Goal: Task Accomplishment & Management: Use online tool/utility

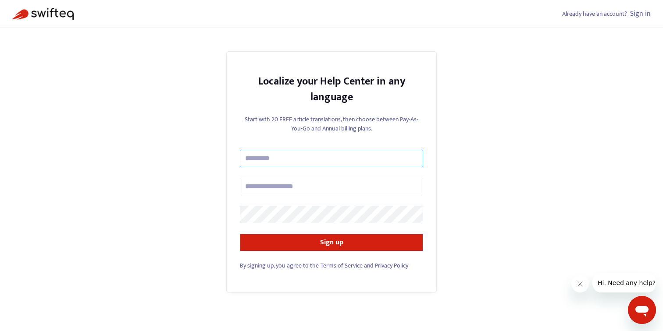
click at [262, 161] on input "text" at bounding box center [331, 159] width 183 height 18
type input "**********"
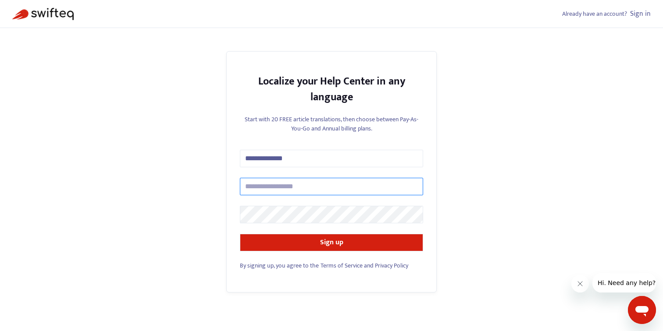
click at [279, 184] on input "text" at bounding box center [331, 187] width 183 height 18
type input "**********"
click at [272, 188] on input "**********" at bounding box center [331, 187] width 183 height 18
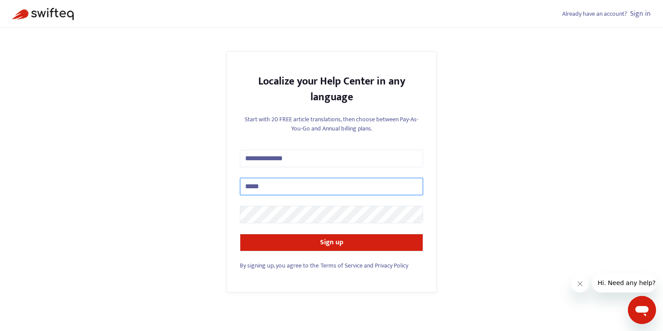
type input "**********"
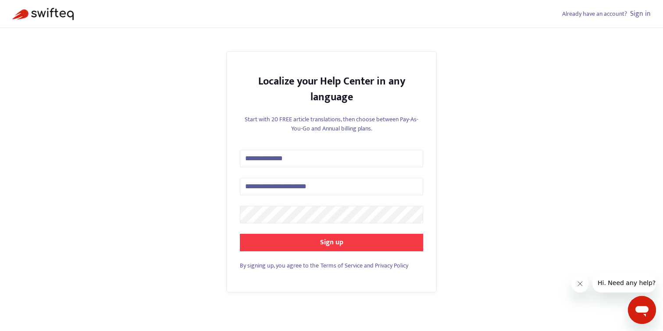
click at [284, 237] on button "Sign up" at bounding box center [331, 243] width 183 height 18
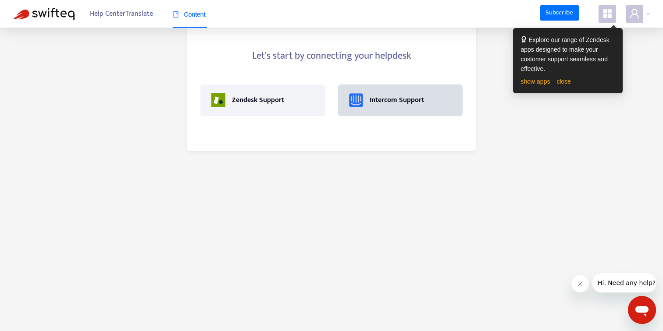
click at [374, 104] on div "Intercom Support" at bounding box center [396, 100] width 54 height 11
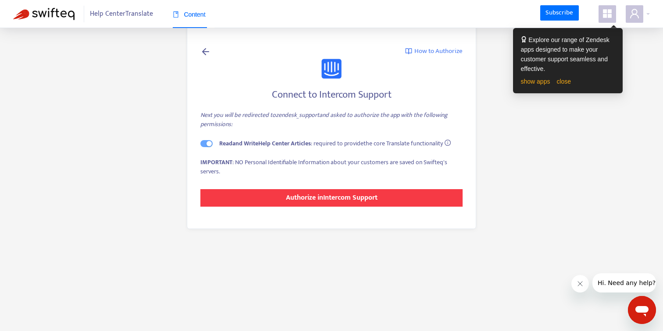
click at [299, 202] on strong "Authorize in Intercom Support" at bounding box center [332, 198] width 92 height 12
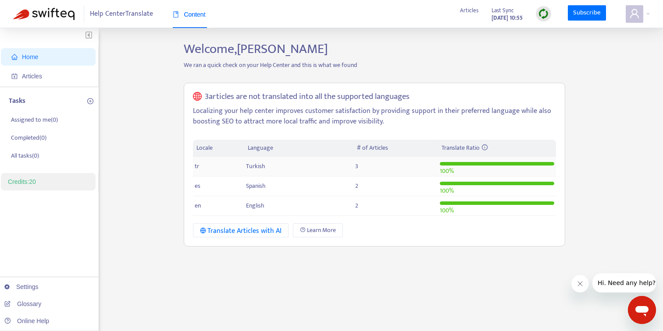
click at [205, 169] on td "tr" at bounding box center [219, 167] width 52 height 20
click at [239, 166] on td "tr" at bounding box center [219, 167] width 52 height 20
click at [197, 161] on span "tr" at bounding box center [197, 166] width 4 height 10
click at [284, 165] on td "Turkish" at bounding box center [298, 167] width 109 height 20
click at [460, 10] on span "Articles" at bounding box center [469, 11] width 18 height 10
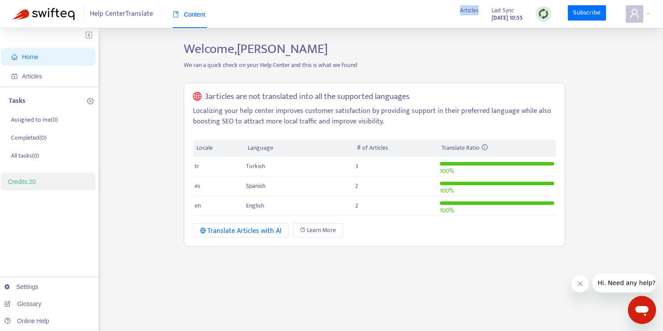
click at [460, 10] on span "Articles" at bounding box center [469, 11] width 18 height 10
click at [471, 40] on div "Home Articles Tasks Assigned to me ( 0 ) Completed ( 0 ) All tasks ( 0 ) Credit…" at bounding box center [331, 291] width 663 height 526
click at [25, 74] on span "Articles" at bounding box center [32, 76] width 20 height 7
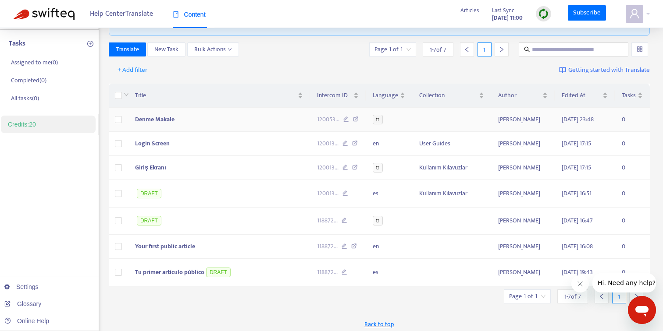
scroll to position [53, 0]
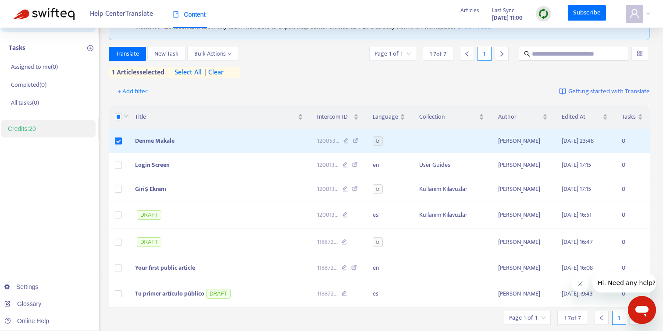
click at [218, 75] on span "| clear" at bounding box center [213, 72] width 22 height 11
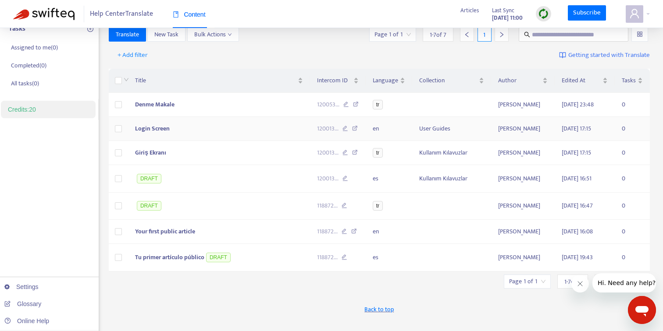
scroll to position [73, 0]
click at [178, 256] on span "Tu primer artículo público" at bounding box center [169, 257] width 69 height 10
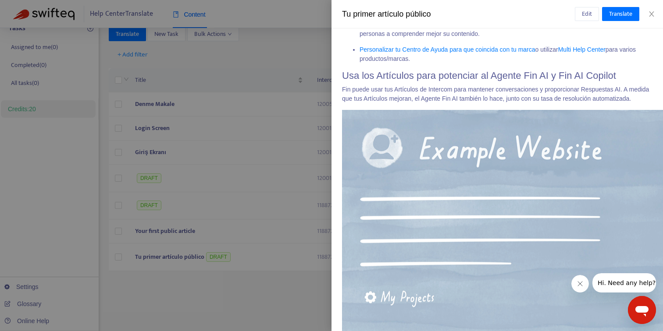
scroll to position [325, 0]
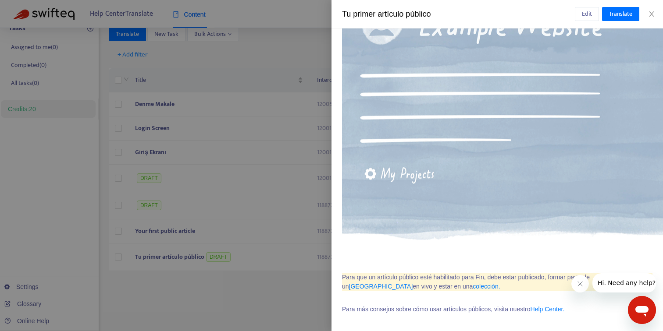
click at [259, 324] on div at bounding box center [331, 165] width 663 height 331
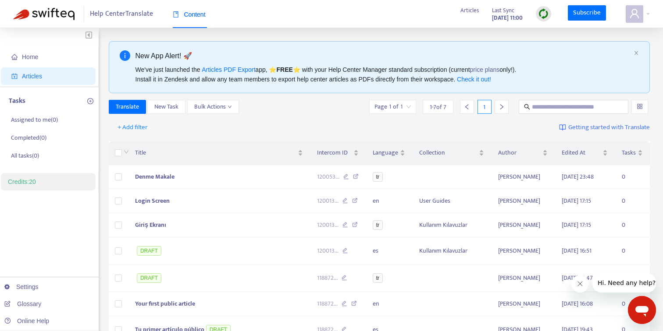
click at [636, 307] on icon "Mesajlaşma penceresini aç" at bounding box center [642, 310] width 16 height 16
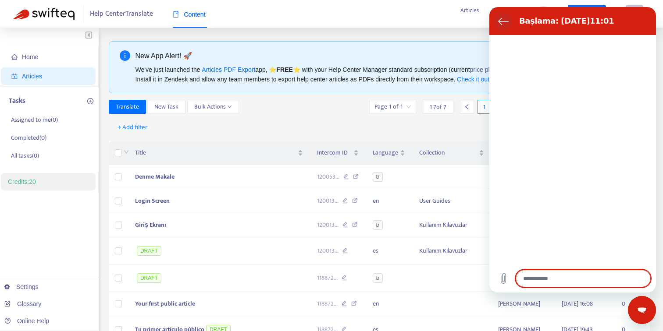
click at [500, 20] on icon "Görüşme listesine dön" at bounding box center [503, 21] width 10 height 7
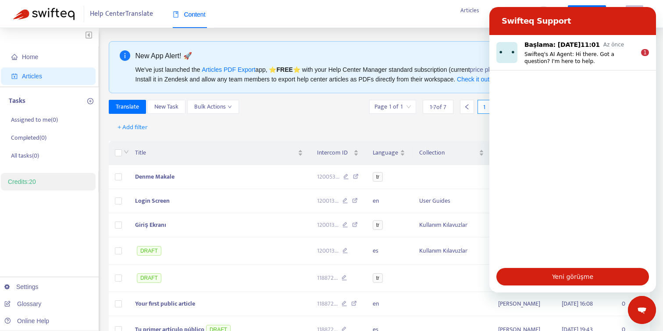
click at [644, 311] on icon "Mesajlaşma penceresini kapat" at bounding box center [641, 311] width 9 height 6
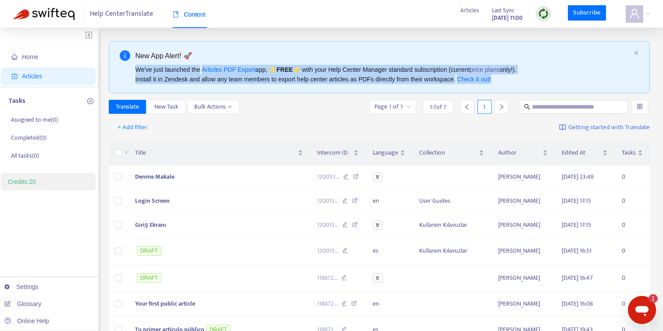
drag, startPoint x: 134, startPoint y: 69, endPoint x: 466, endPoint y: 85, distance: 332.6
click at [466, 85] on div "New App Alert! 🚀 We've just launched the Articles PDF Export app, ⭐ FREE ⭐️ wit…" at bounding box center [379, 67] width 541 height 52
click at [438, 81] on div "We've just launched the Articles PDF Export app, ⭐ FREE ⭐️ with your Help Cente…" at bounding box center [382, 74] width 495 height 19
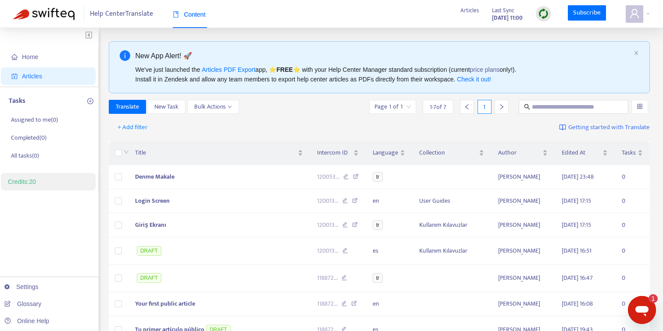
click at [438, 81] on div "We've just launched the Articles PDF Export app, ⭐ FREE ⭐️ with your Help Cente…" at bounding box center [382, 74] width 495 height 19
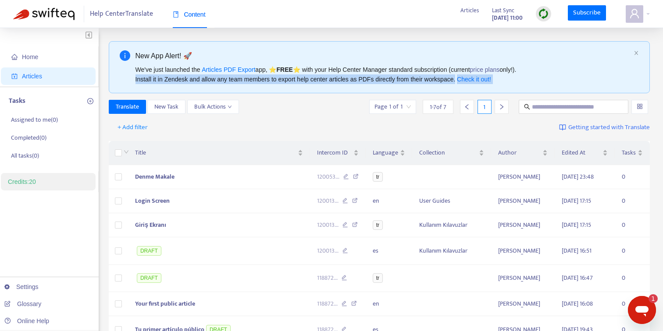
click at [438, 81] on div "We've just launched the Articles PDF Export app, ⭐ FREE ⭐️ with your Help Cente…" at bounding box center [382, 74] width 495 height 19
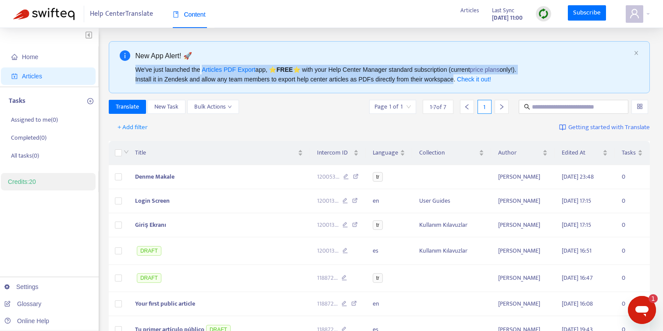
drag, startPoint x: 138, startPoint y: 70, endPoint x: 466, endPoint y: 83, distance: 328.5
click at [466, 83] on div "We've just launched the Articles PDF Export app, ⭐ FREE ⭐️ with your Help Cente…" at bounding box center [382, 74] width 495 height 19
click at [246, 71] on link "Articles PDF Export" at bounding box center [228, 69] width 53 height 7
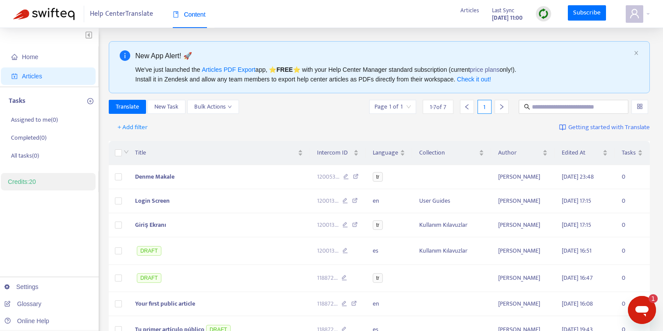
click at [252, 118] on div "+ Add filter Getting started with Translate" at bounding box center [379, 127] width 541 height 21
click at [643, 18] on div at bounding box center [637, 14] width 24 height 18
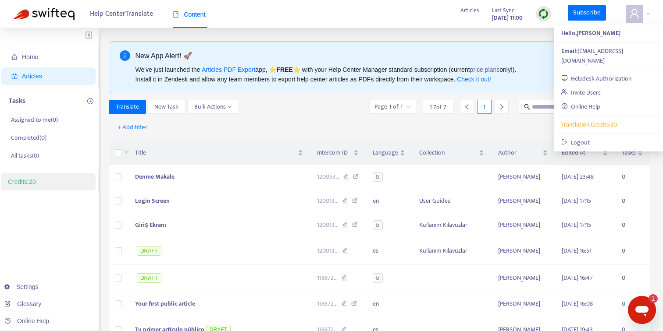
click at [299, 108] on div "Translate New Task Bulk Actions Page 1 of 1 1 - 7 of 7 1" at bounding box center [379, 107] width 541 height 14
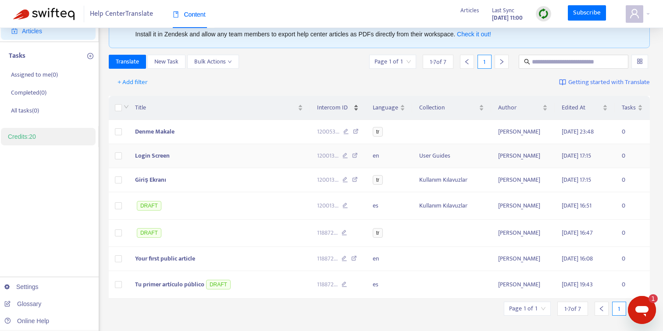
scroll to position [45, 0]
click at [548, 15] on img at bounding box center [543, 13] width 11 height 11
click at [572, 34] on link "Quick Sync" at bounding box center [561, 32] width 37 height 10
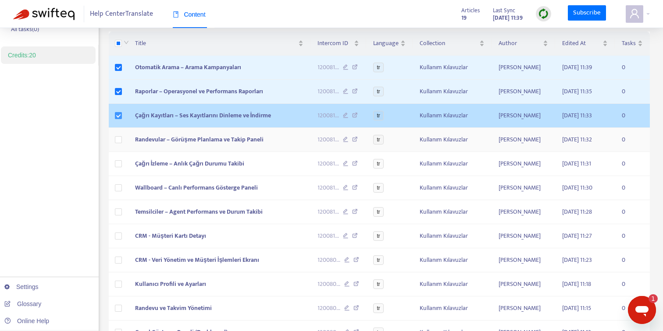
scroll to position [129, 0]
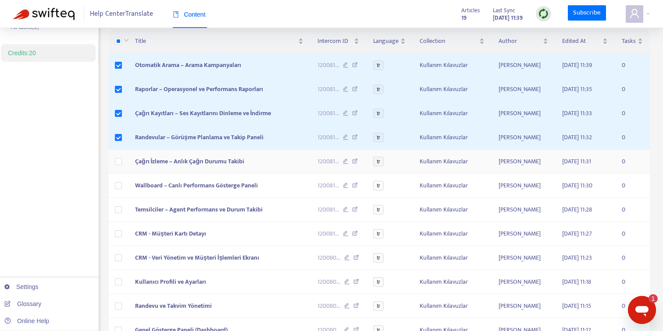
click at [117, 151] on td at bounding box center [118, 162] width 19 height 24
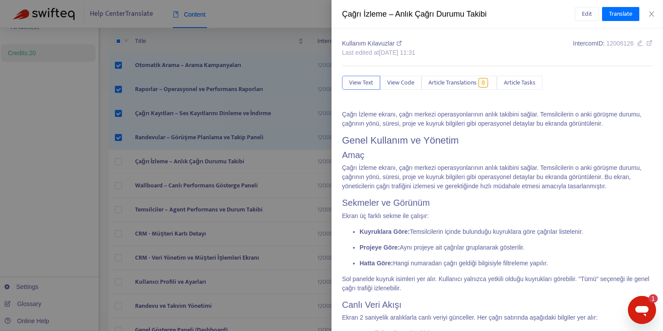
click at [117, 159] on div at bounding box center [331, 165] width 663 height 331
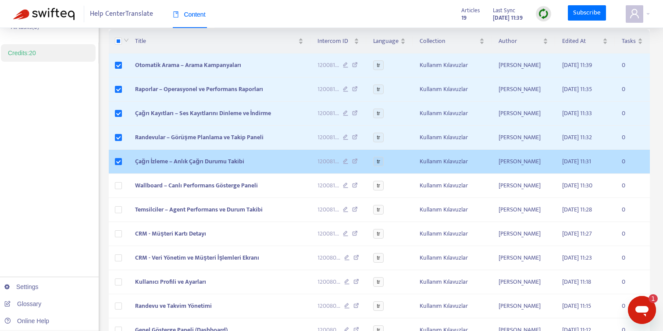
scroll to position [149, 0]
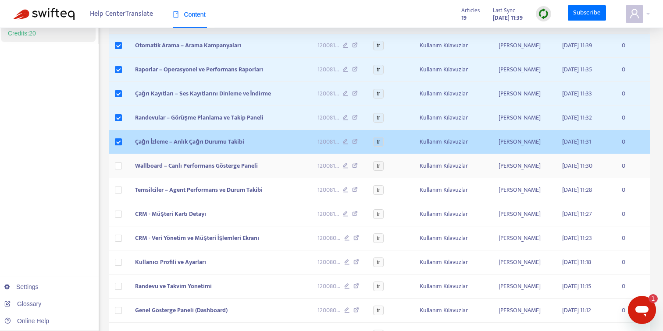
click at [115, 163] on label at bounding box center [118, 166] width 7 height 10
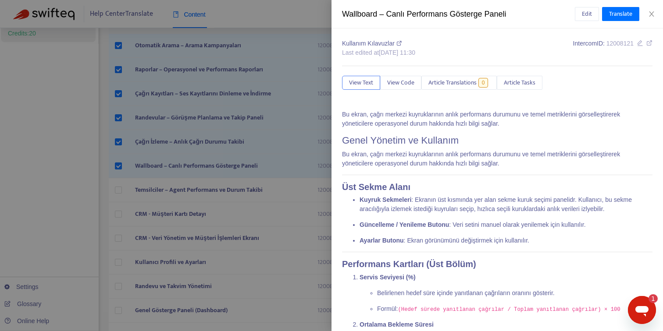
click at [121, 188] on div at bounding box center [331, 165] width 663 height 331
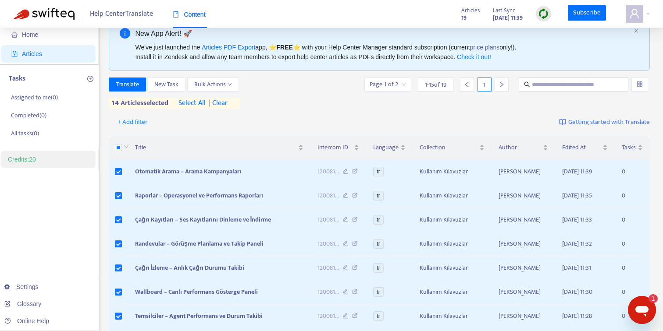
scroll to position [0, 0]
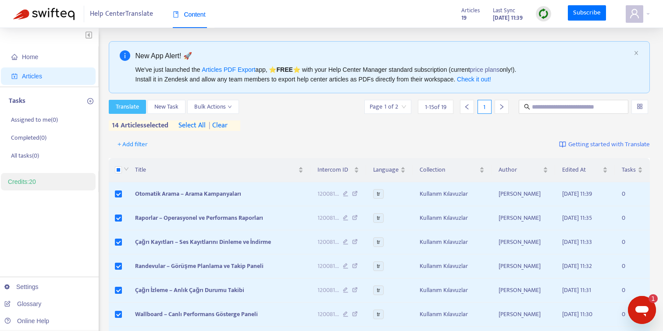
click at [135, 109] on span "Translate" at bounding box center [127, 107] width 23 height 10
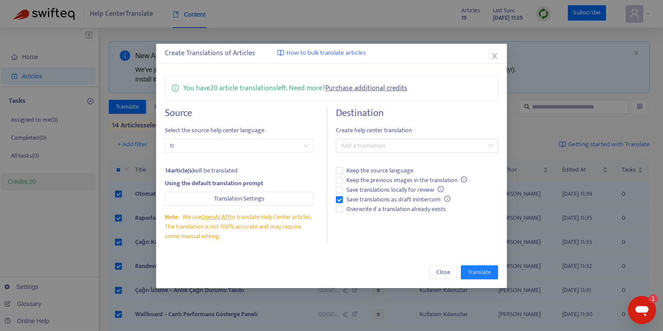
click at [233, 145] on span "tr" at bounding box center [239, 145] width 138 height 13
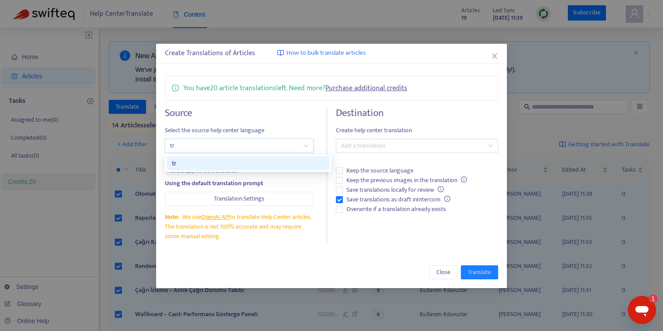
click at [233, 145] on span "tr" at bounding box center [239, 145] width 138 height 13
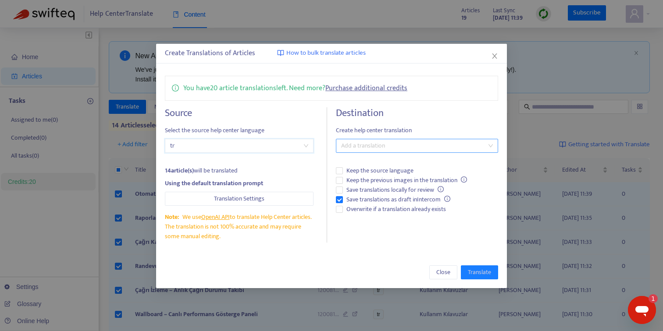
click at [394, 144] on div at bounding box center [412, 146] width 149 height 11
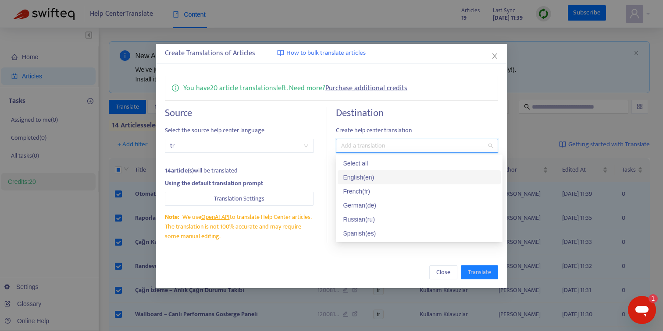
click at [381, 179] on div "English ( en )" at bounding box center [419, 178] width 152 height 10
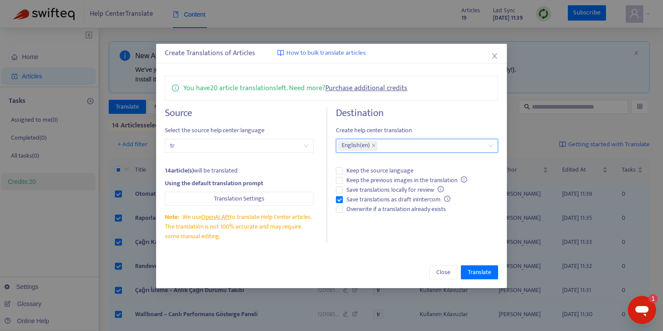
click at [396, 258] on div "Close Translate" at bounding box center [331, 273] width 351 height 32
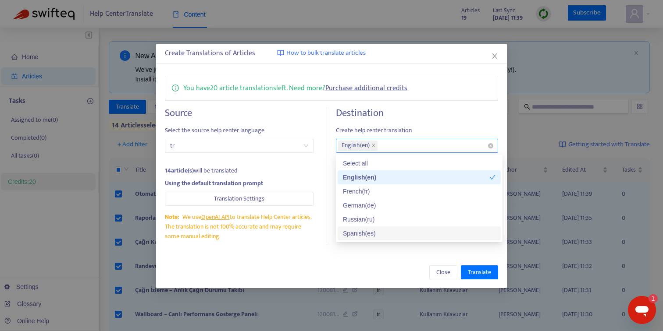
click at [393, 146] on div "English ( en )" at bounding box center [412, 146] width 149 height 12
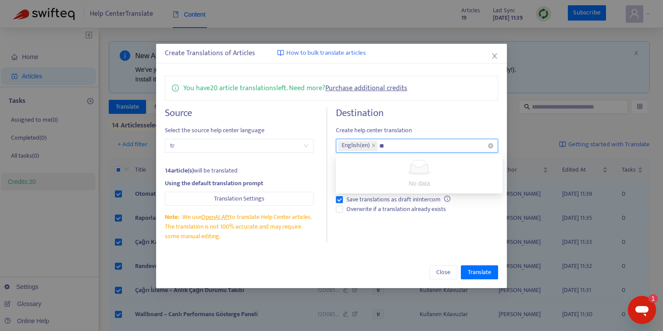
type input "*"
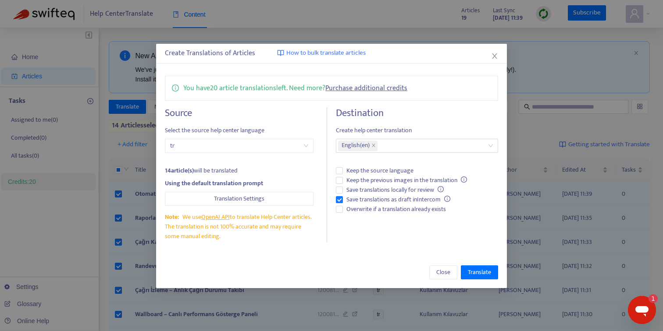
click at [267, 166] on div "14 article(s) will be translated" at bounding box center [239, 171] width 149 height 10
click at [331, 52] on span "How to bulk translate articles" at bounding box center [325, 53] width 79 height 10
click at [473, 147] on div "English ( en )" at bounding box center [412, 146] width 149 height 12
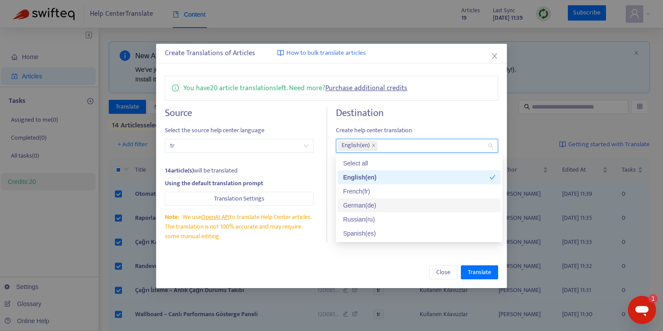
click at [372, 205] on div "German ( de )" at bounding box center [419, 206] width 152 height 10
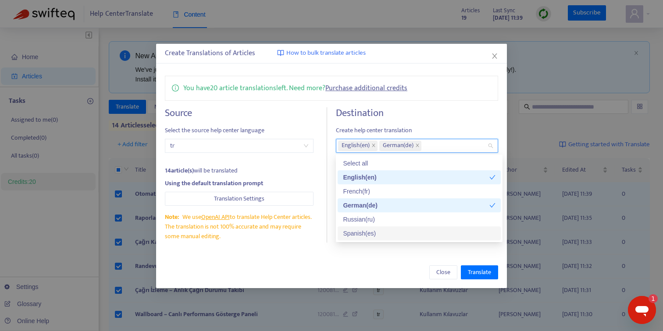
click at [384, 263] on div "Close Translate" at bounding box center [331, 273] width 351 height 32
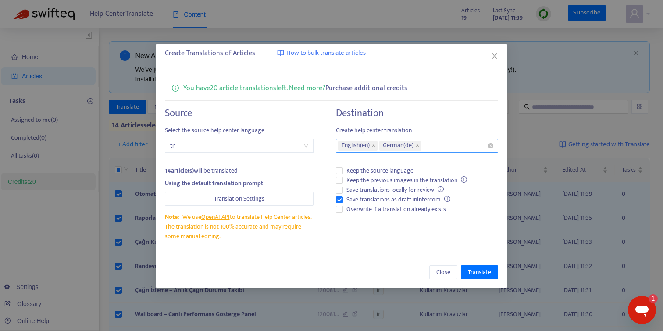
click at [449, 147] on div "English ( en ) German ( de )" at bounding box center [412, 146] width 149 height 12
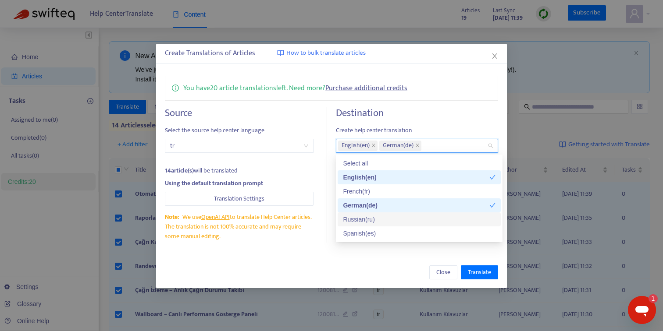
click at [378, 218] on div "Russian ( ru )" at bounding box center [419, 220] width 152 height 10
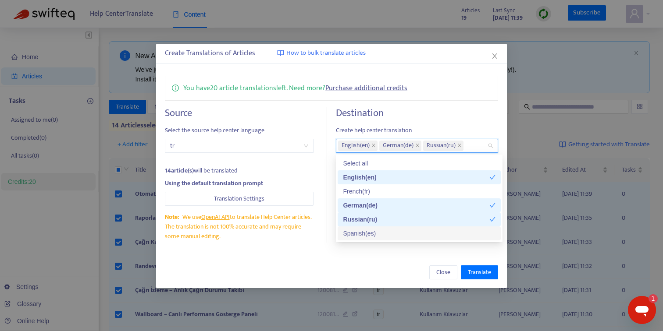
click at [402, 270] on div "Close Translate" at bounding box center [331, 273] width 333 height 14
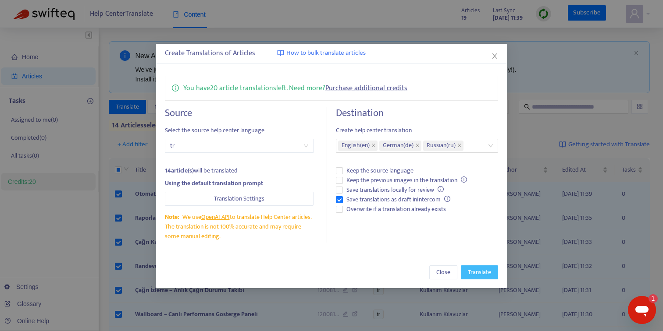
click at [475, 271] on span "Translate" at bounding box center [479, 273] width 23 height 10
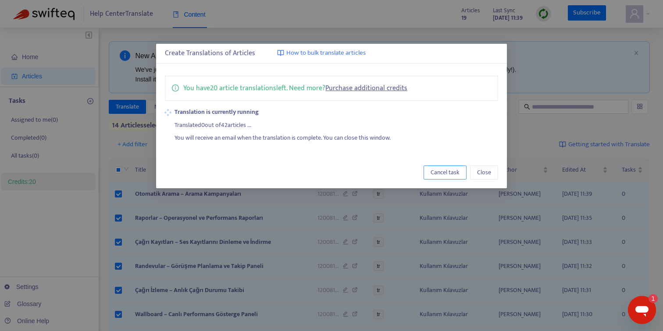
click at [458, 176] on span "Cancel task" at bounding box center [444, 173] width 29 height 10
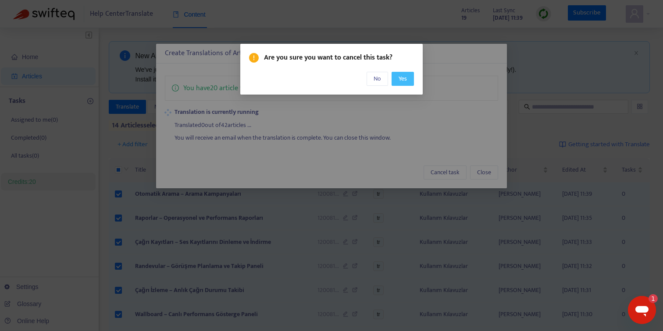
click at [397, 77] on button "Yes" at bounding box center [402, 79] width 22 height 14
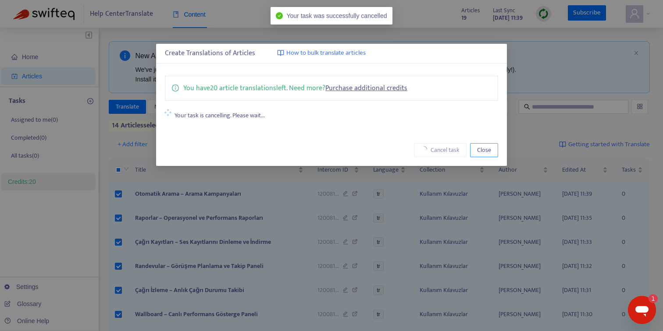
click at [480, 147] on span "Close" at bounding box center [484, 150] width 14 height 10
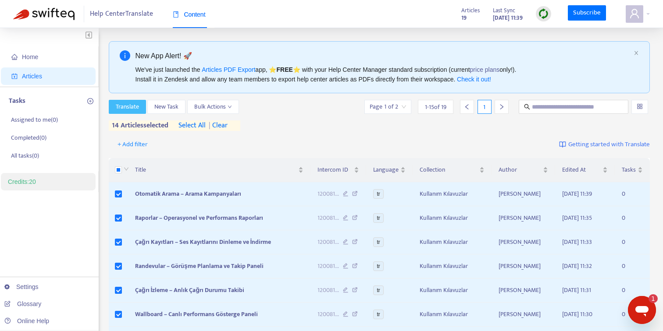
click at [130, 106] on span "Translate" at bounding box center [127, 107] width 23 height 10
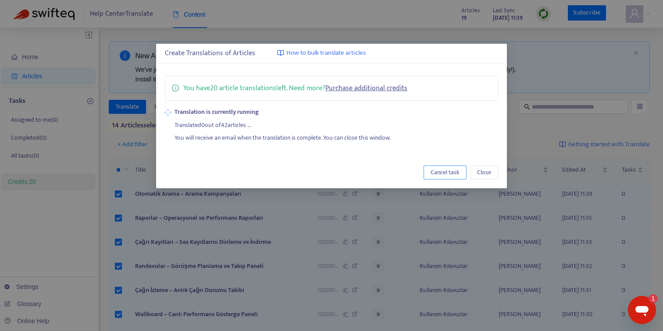
click at [454, 176] on span "Cancel task" at bounding box center [444, 173] width 29 height 10
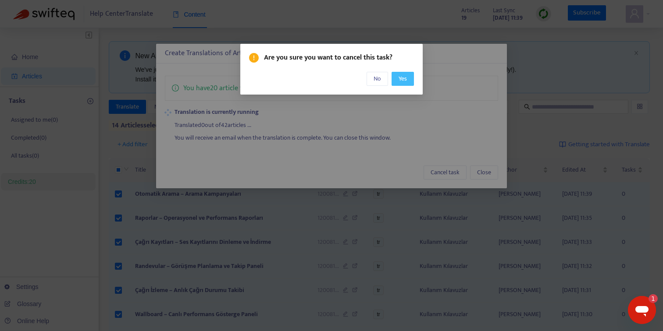
click at [397, 80] on button "Yes" at bounding box center [402, 79] width 22 height 14
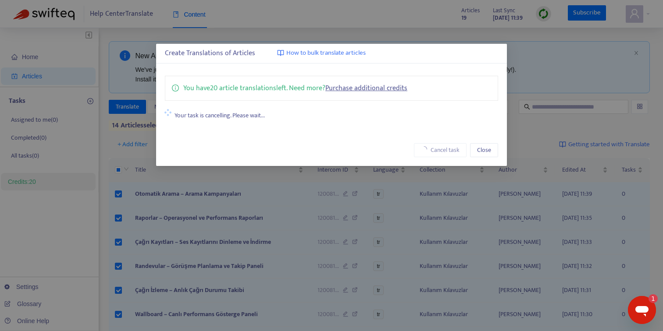
click at [220, 114] on div "Your task is cancelling. Please wait..." at bounding box center [218, 113] width 94 height 13
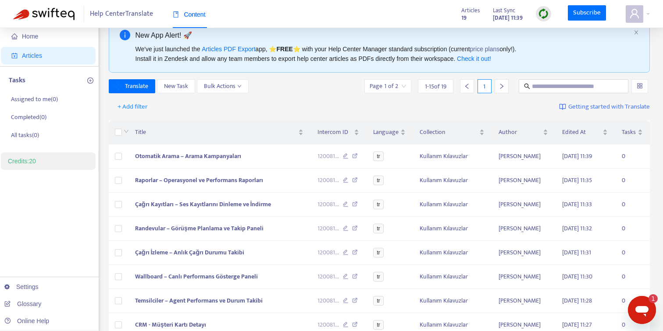
scroll to position [24, 0]
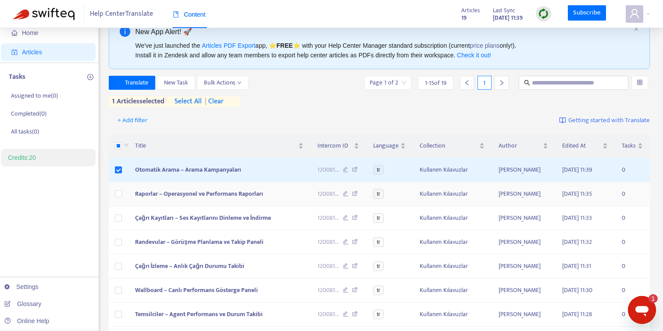
click at [122, 190] on td at bounding box center [118, 194] width 19 height 24
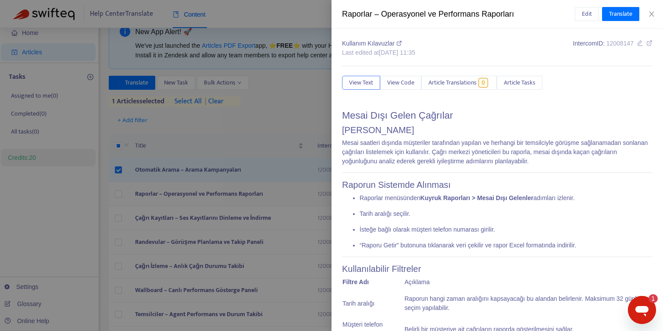
scroll to position [33, 0]
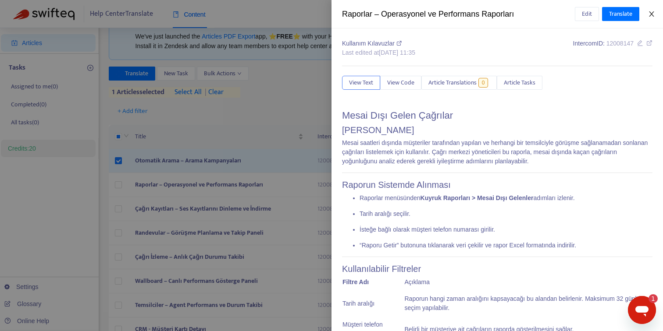
click at [653, 16] on icon "close" at bounding box center [651, 14] width 7 height 7
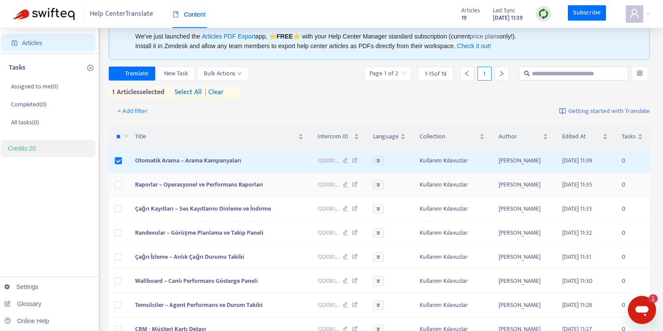
click at [123, 187] on td at bounding box center [118, 185] width 19 height 24
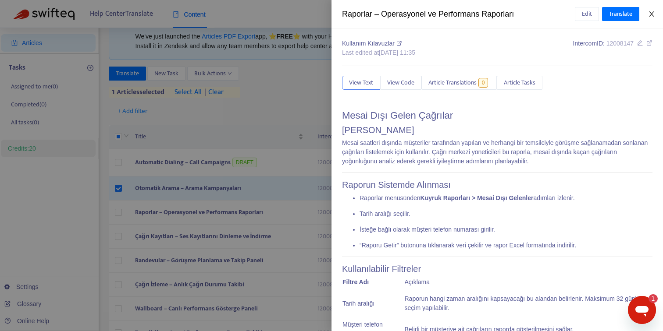
click at [647, 13] on button "Close" at bounding box center [651, 14] width 12 height 8
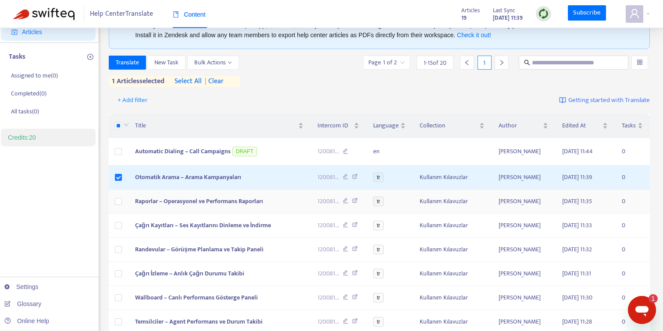
scroll to position [49, 0]
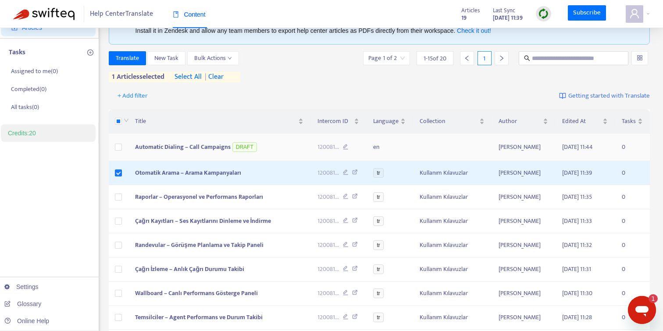
click at [159, 146] on span "Automatic Dialing – Call Campaigns" at bounding box center [183, 147] width 96 height 10
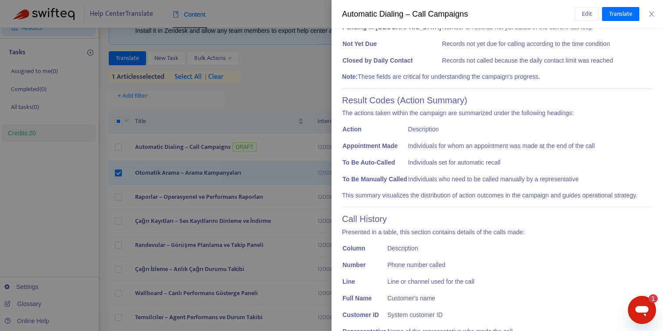
scroll to position [5121, 0]
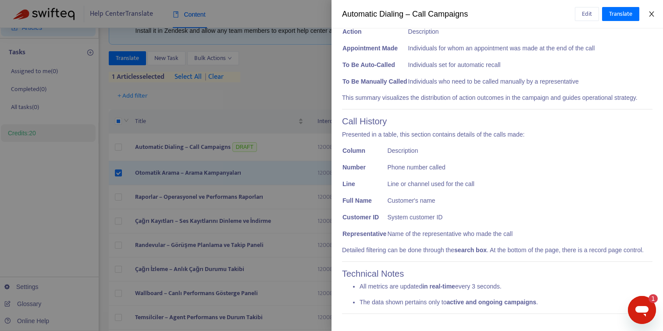
click at [652, 12] on icon "close" at bounding box center [651, 13] width 5 height 5
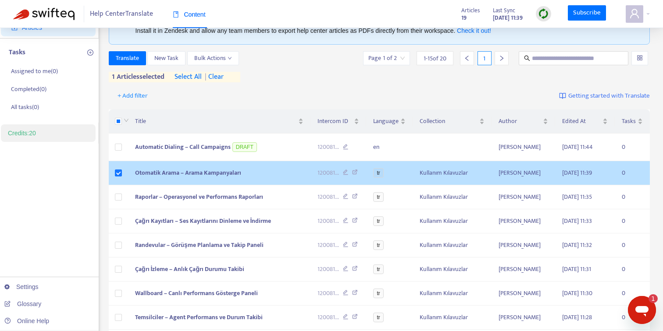
click at [227, 172] on span "Otomatik Arama – Arama Kampanyaları" at bounding box center [188, 173] width 106 height 10
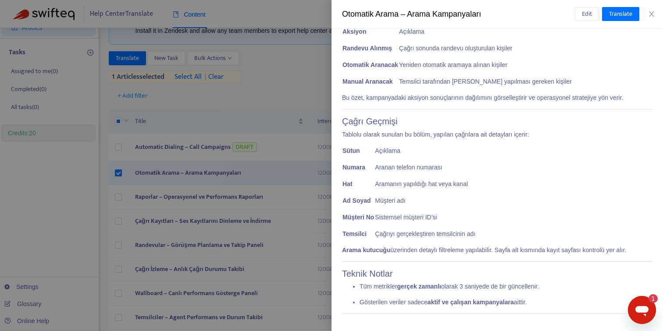
scroll to position [5057, 0]
click at [649, 14] on icon "close" at bounding box center [651, 14] width 7 height 7
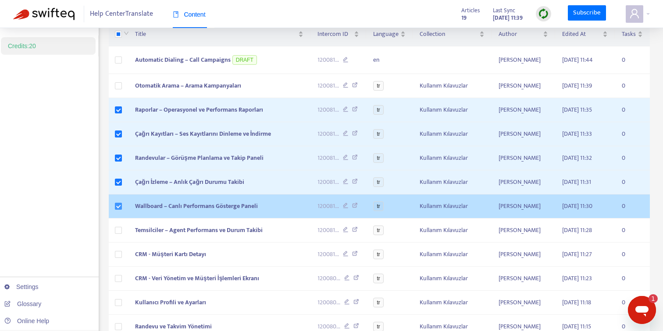
scroll to position [136, 0]
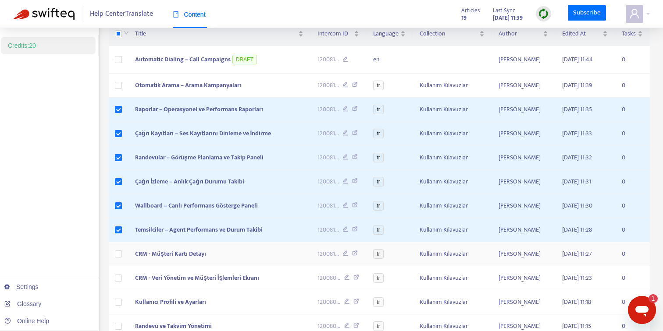
click at [116, 263] on td at bounding box center [118, 254] width 19 height 24
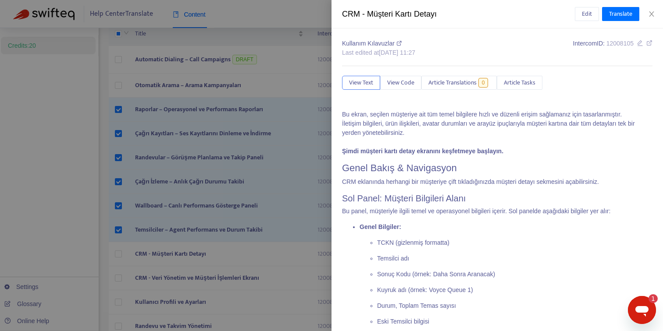
click at [118, 257] on div at bounding box center [331, 165] width 663 height 331
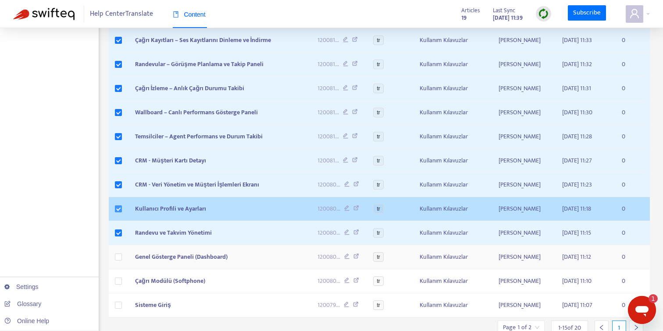
scroll to position [231, 0]
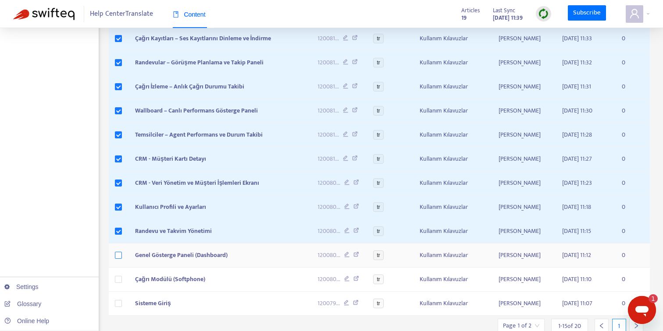
click at [117, 260] on label at bounding box center [118, 256] width 7 height 10
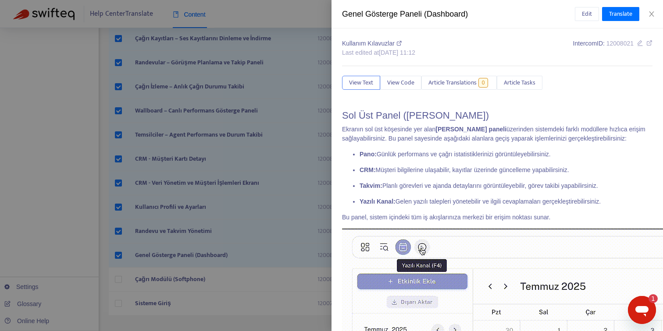
click at [117, 284] on div at bounding box center [331, 165] width 663 height 331
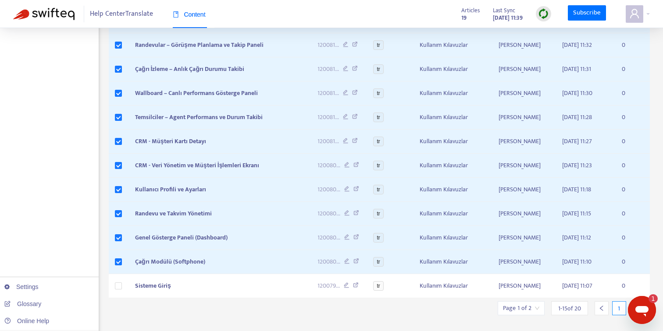
scroll to position [250, 0]
click at [117, 284] on label at bounding box center [118, 285] width 7 height 10
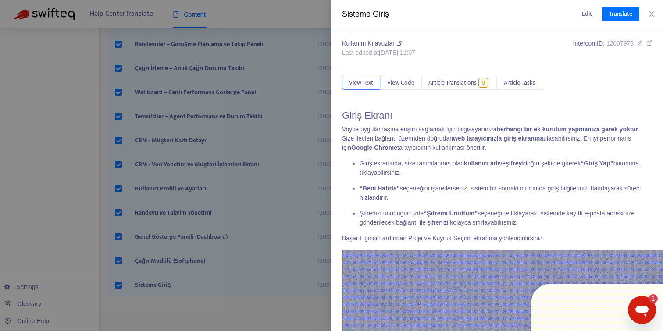
click at [122, 304] on div at bounding box center [331, 165] width 663 height 331
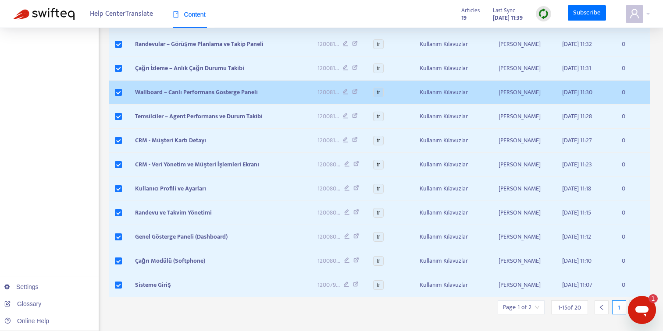
scroll to position [0, 0]
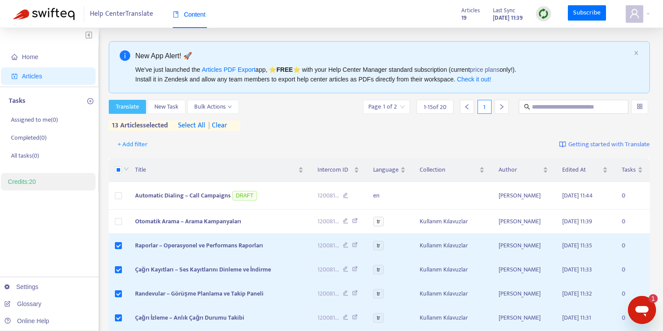
click at [131, 108] on span "Translate" at bounding box center [127, 107] width 23 height 10
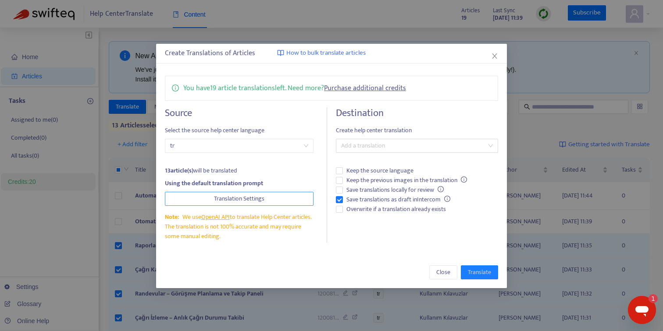
click at [234, 199] on span "Translation Settings" at bounding box center [239, 199] width 50 height 10
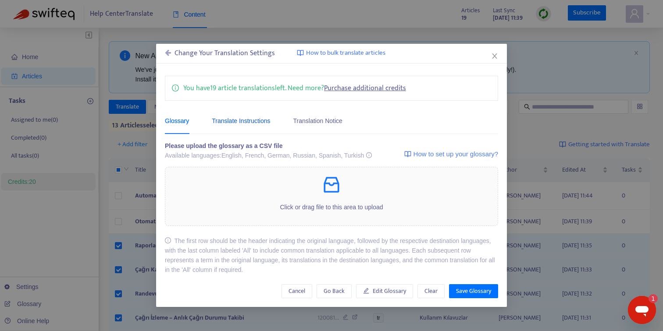
click at [245, 125] on div "Translate Instructions" at bounding box center [241, 121] width 58 height 10
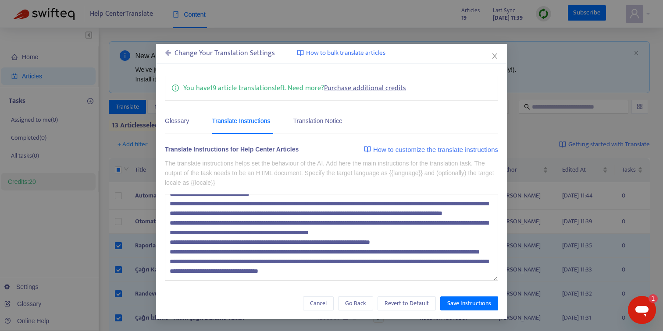
scroll to position [77, 0]
click at [169, 53] on icon at bounding box center [168, 52] width 6 height 7
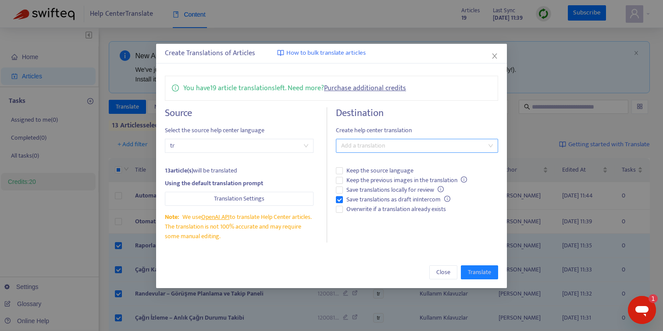
click at [358, 147] on div at bounding box center [412, 146] width 149 height 11
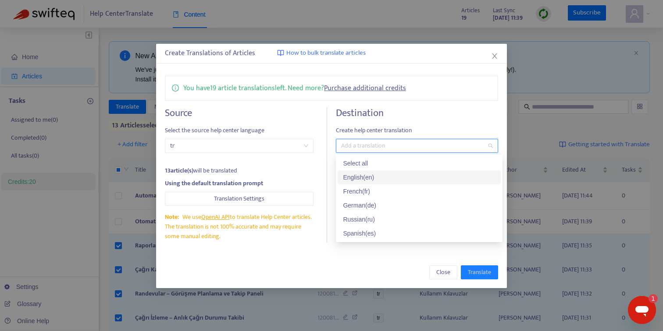
click at [360, 173] on div "English ( en )" at bounding box center [419, 178] width 152 height 10
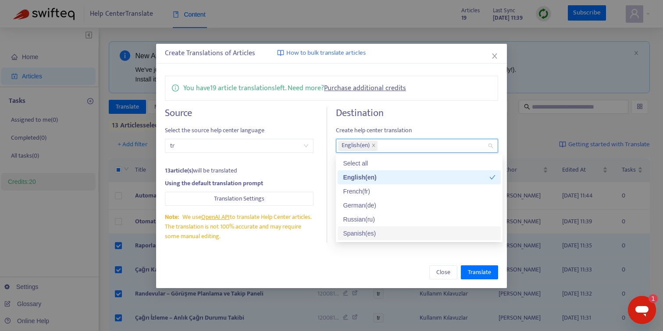
click at [429, 255] on div "Create Translations of Articles How to bulk translate articles You have 19 arti…" at bounding box center [331, 166] width 351 height 245
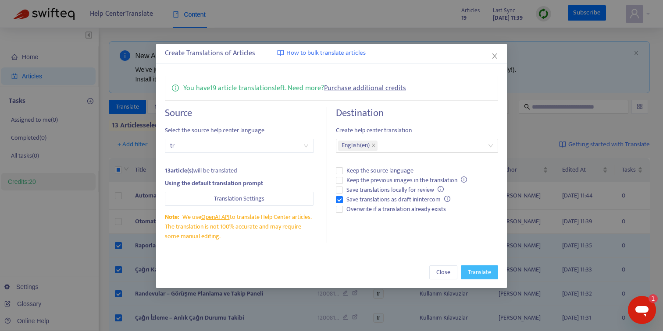
click at [488, 270] on span "Translate" at bounding box center [479, 273] width 23 height 10
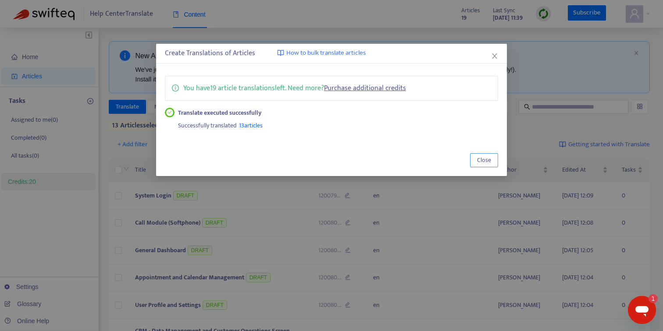
click at [478, 159] on span "Close" at bounding box center [484, 161] width 14 height 10
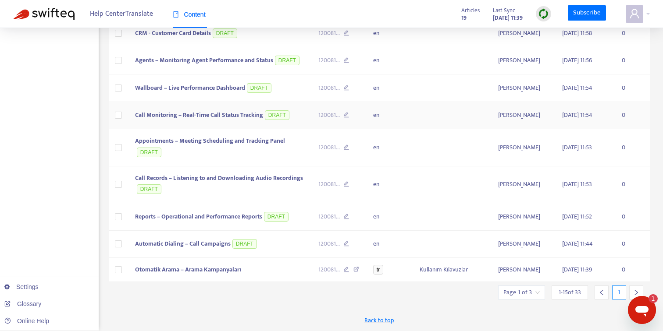
scroll to position [335, 0]
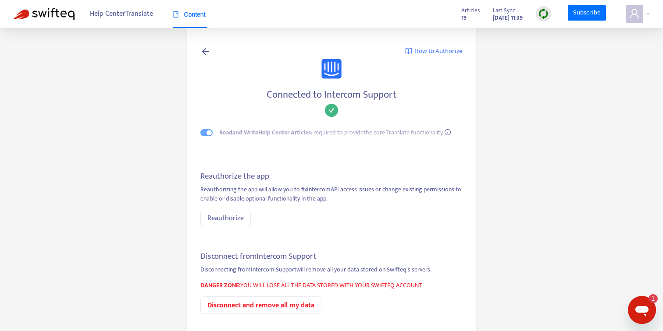
click at [546, 12] on img at bounding box center [543, 13] width 11 height 11
click at [550, 35] on link "Quick Sync" at bounding box center [561, 32] width 37 height 10
click at [56, 9] on img at bounding box center [43, 14] width 61 height 12
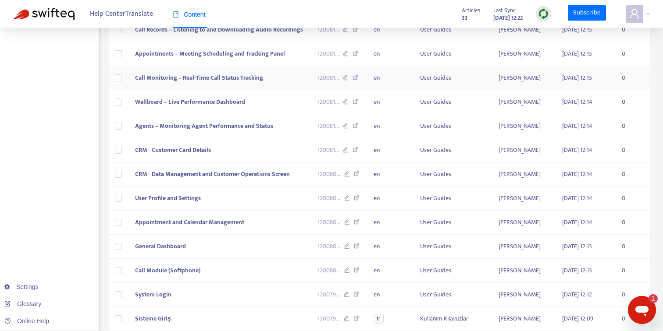
scroll to position [245, 0]
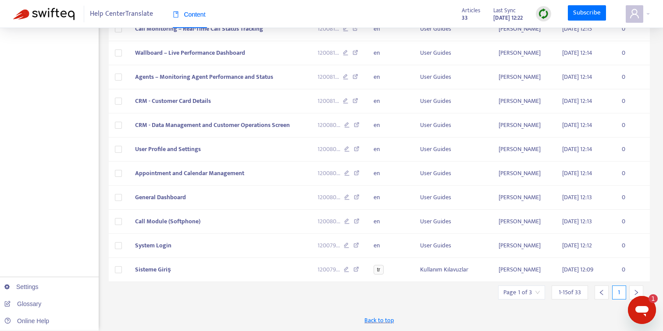
click at [631, 290] on div at bounding box center [636, 293] width 14 height 14
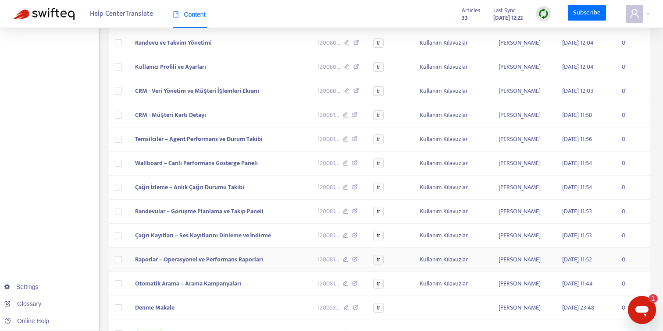
scroll to position [0, 0]
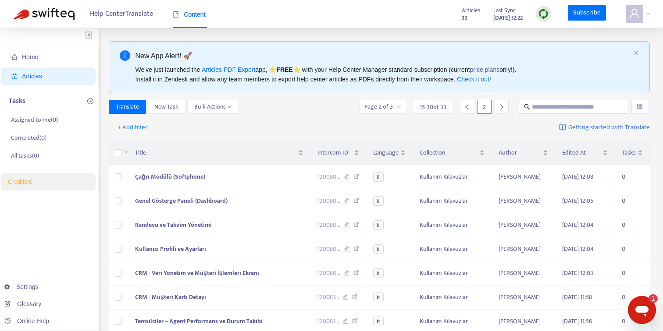
click at [32, 180] on link "Credits: 6" at bounding box center [20, 181] width 25 height 7
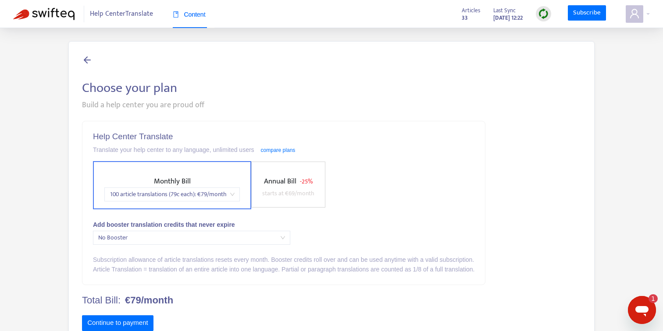
click at [84, 60] on icon at bounding box center [87, 59] width 11 height 11
